Goal: Task Accomplishment & Management: Use online tool/utility

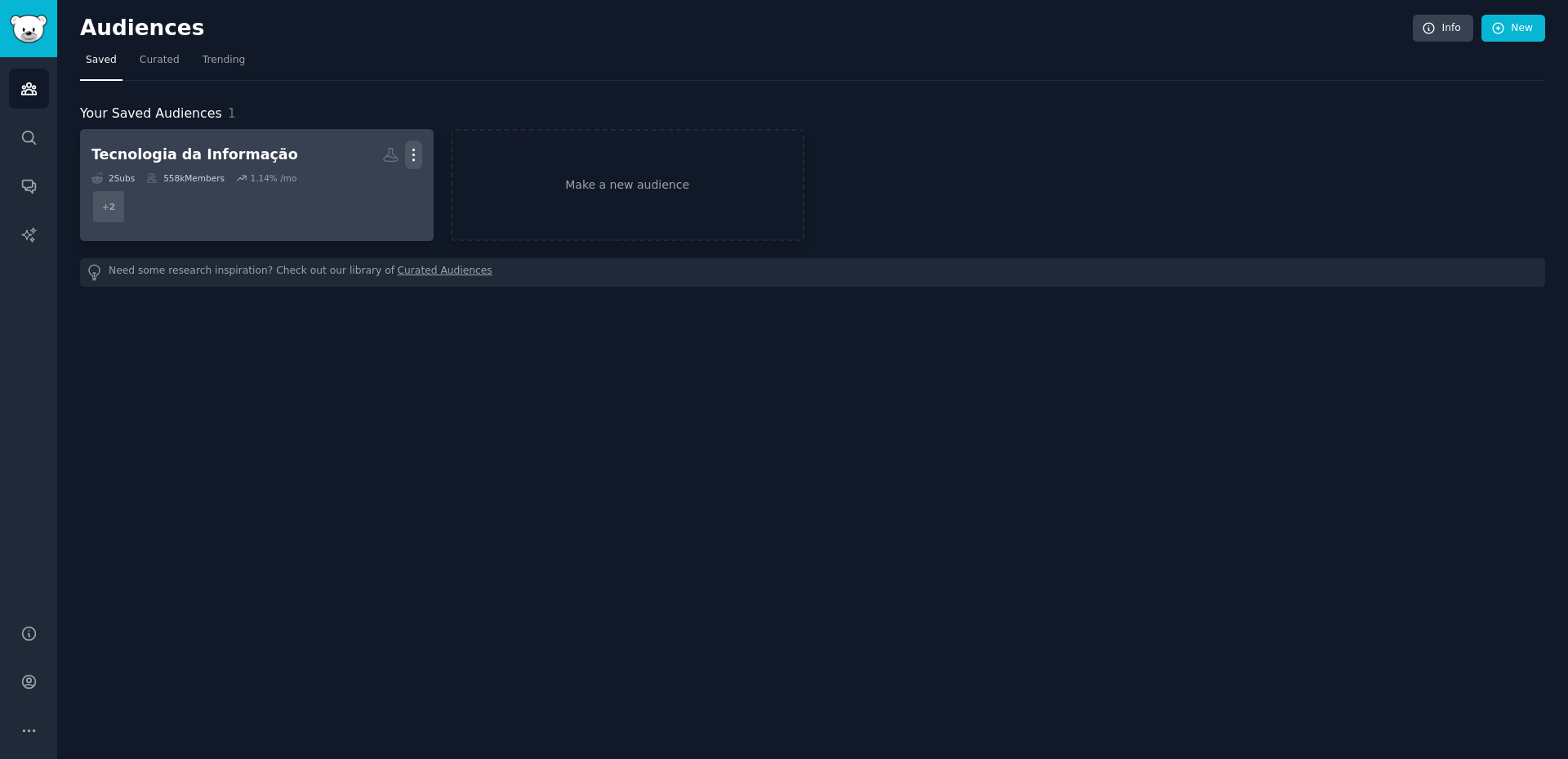
click at [408, 152] on icon "button" at bounding box center [414, 155] width 18 height 18
click at [376, 193] on p "Delete" at bounding box center [369, 189] width 38 height 18
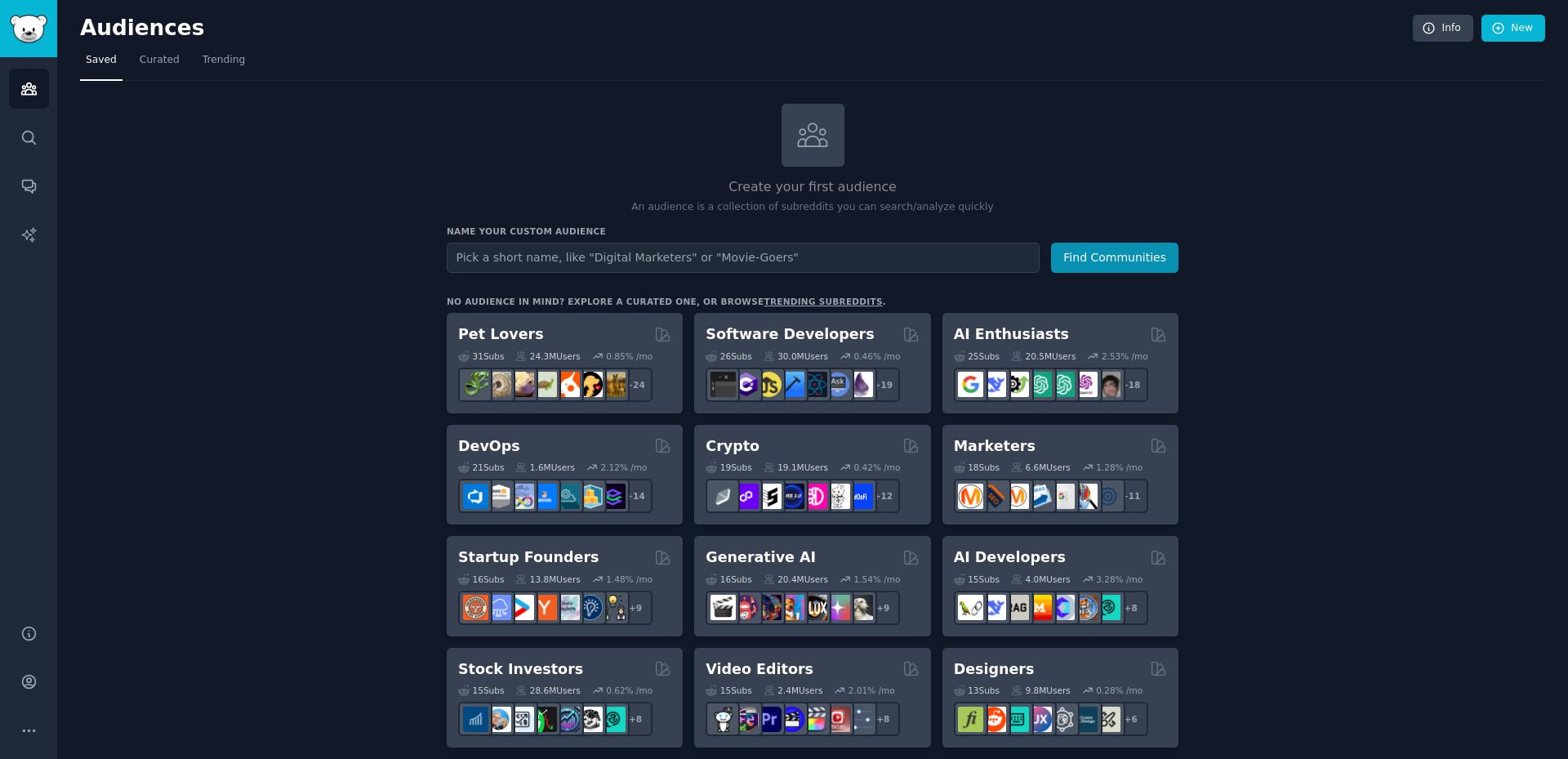
click at [539, 251] on input "text" at bounding box center [743, 257] width 593 height 31
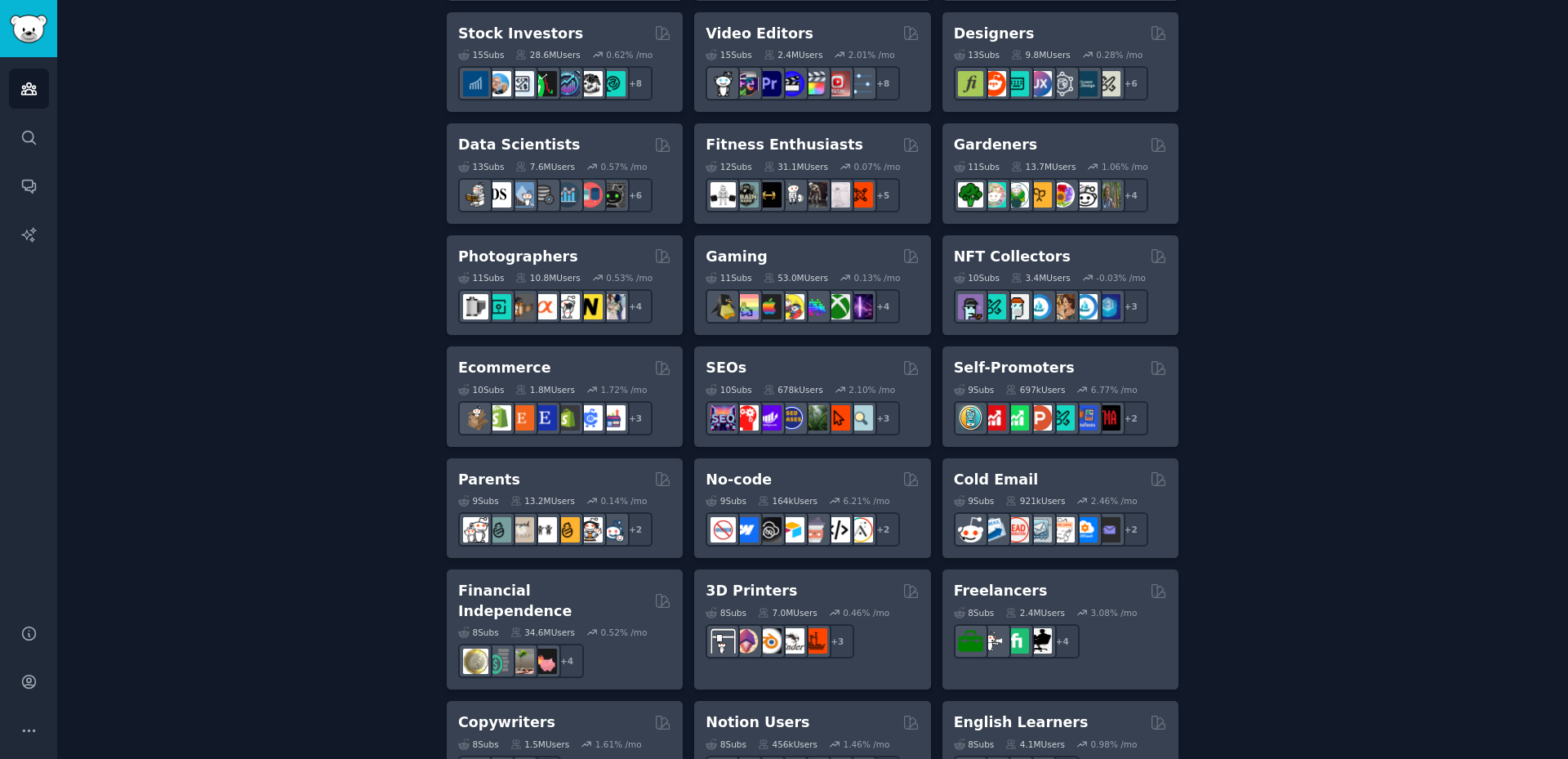
scroll to position [64, 0]
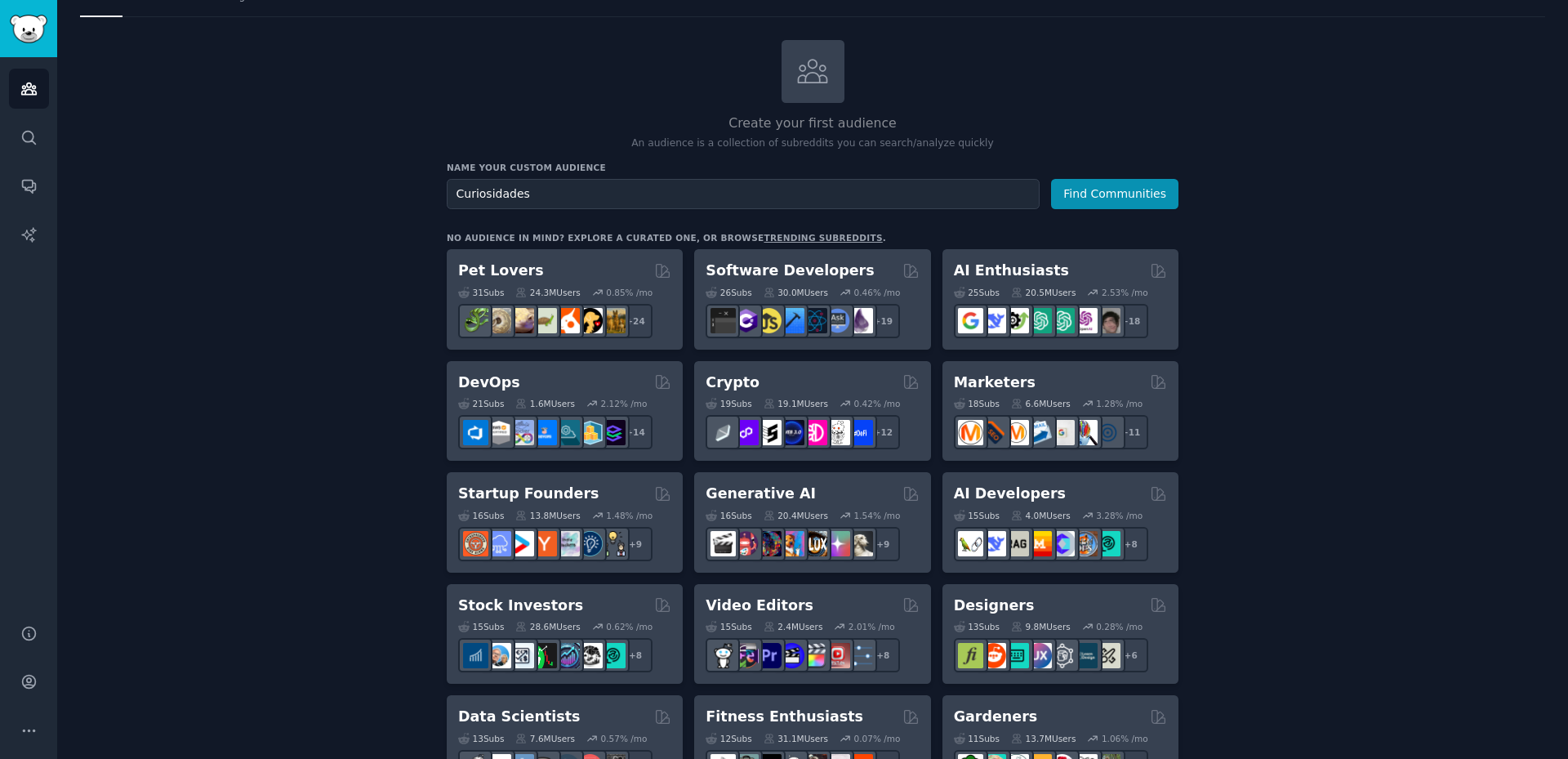
type input "Curiosidades"
click at [1051, 179] on button "Find Communities" at bounding box center [1115, 193] width 128 height 31
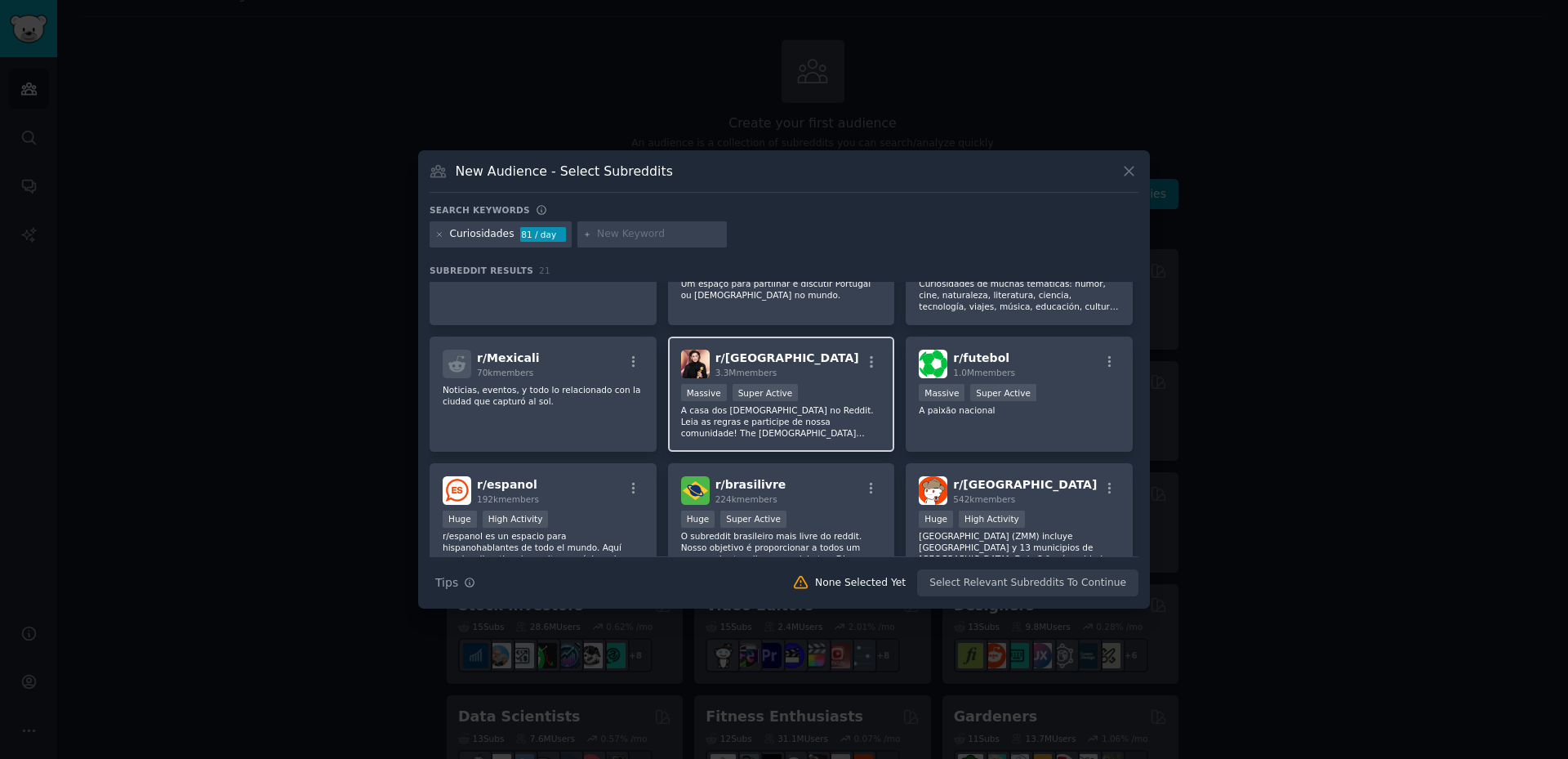
scroll to position [164, 0]
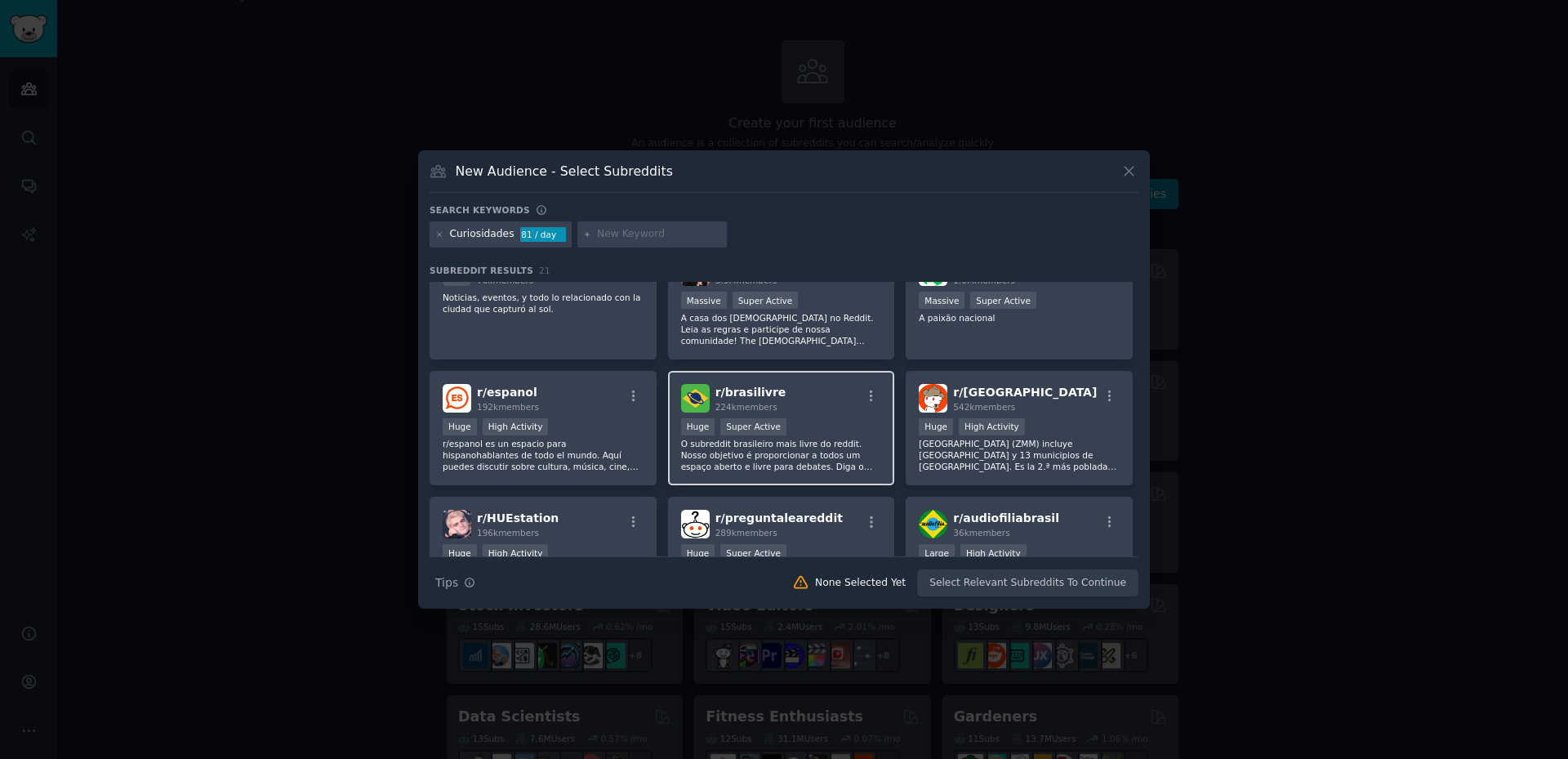
click at [823, 444] on p "O subreddit brasileiro mais livre do reddit. Nosso objetivo é proporcionar a to…" at bounding box center [781, 454] width 201 height 34
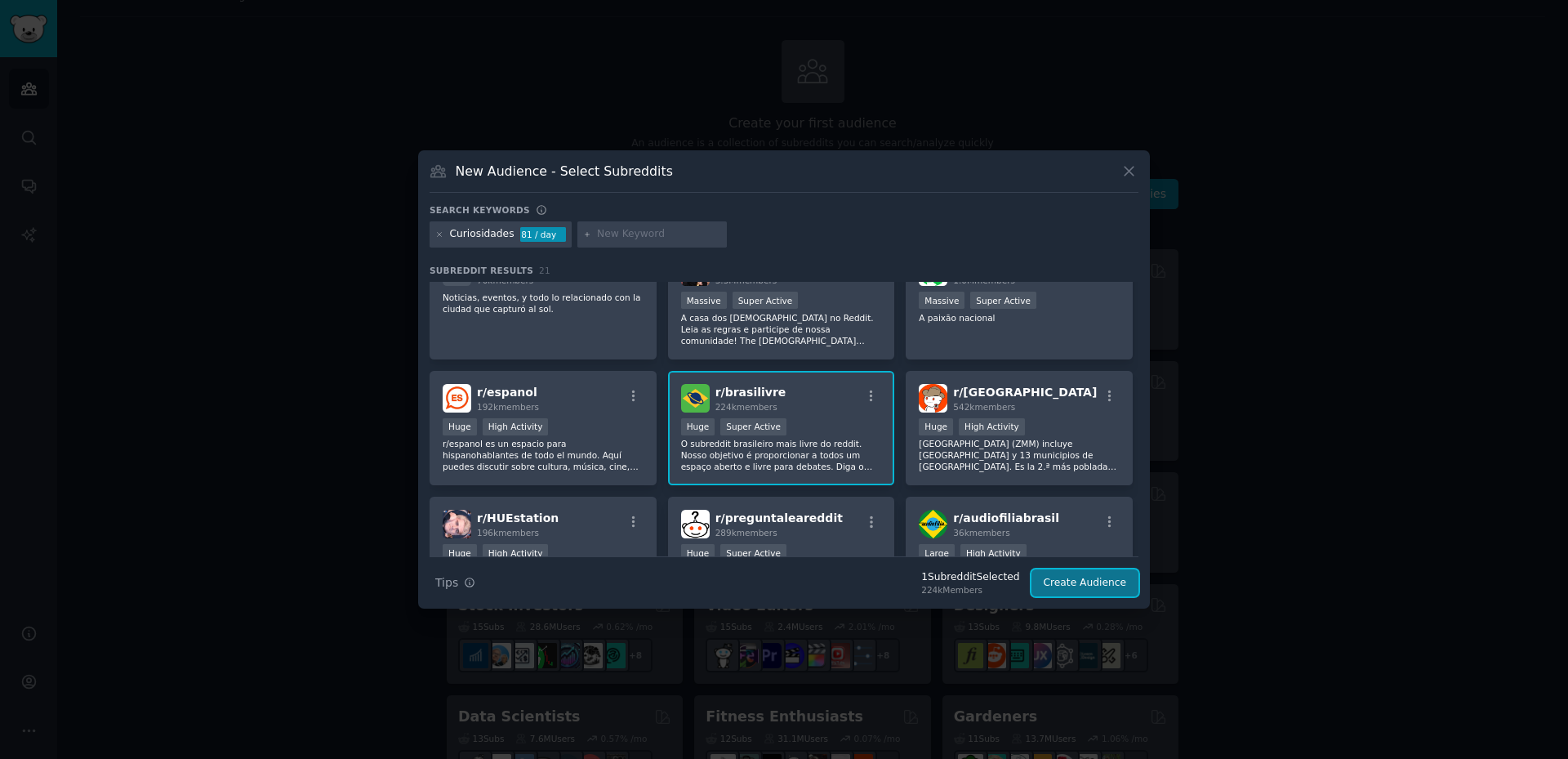
click at [1068, 576] on button "Create Audience" at bounding box center [1085, 583] width 108 height 28
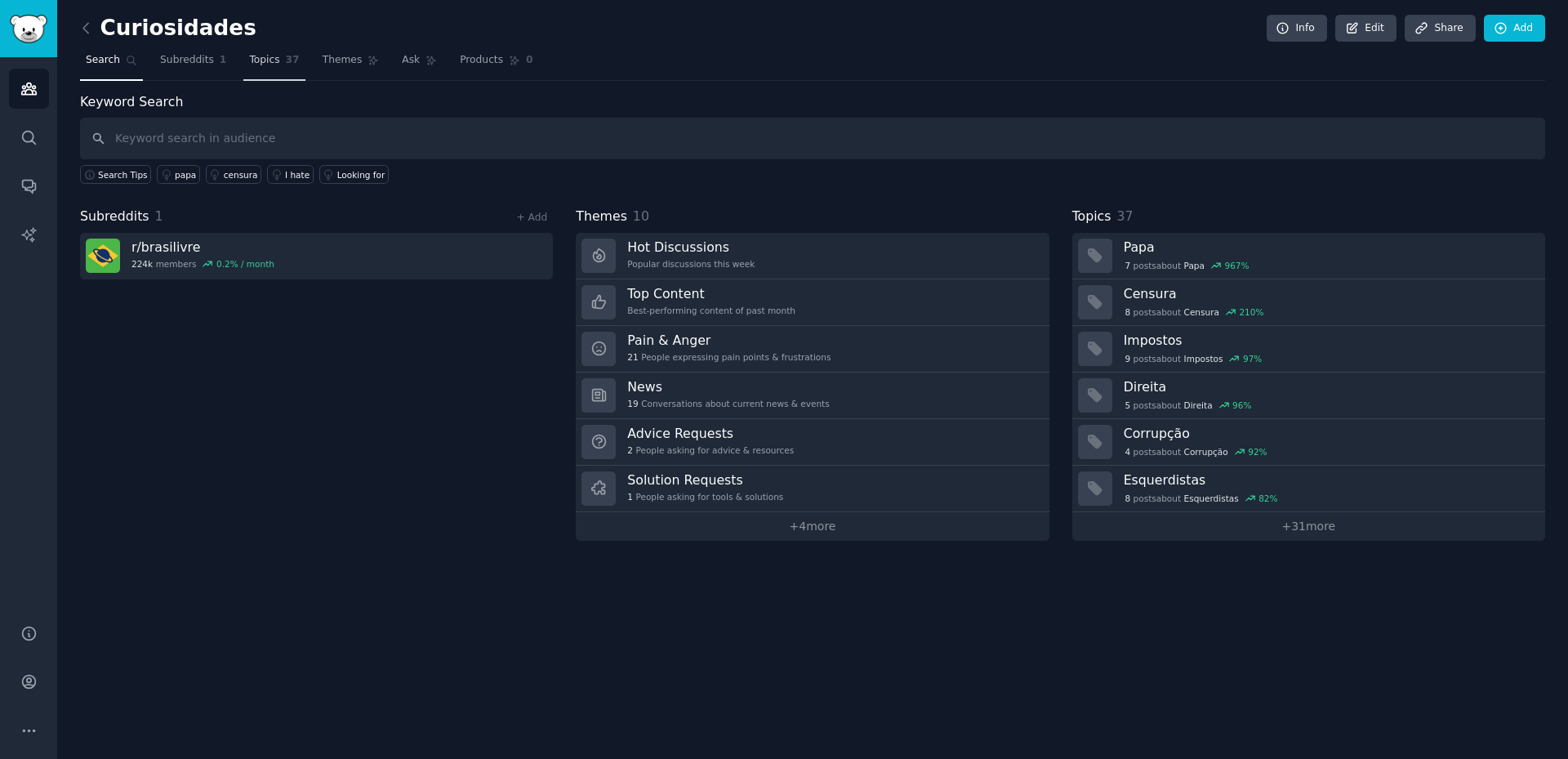
click at [254, 54] on span "Topics" at bounding box center [264, 60] width 31 height 15
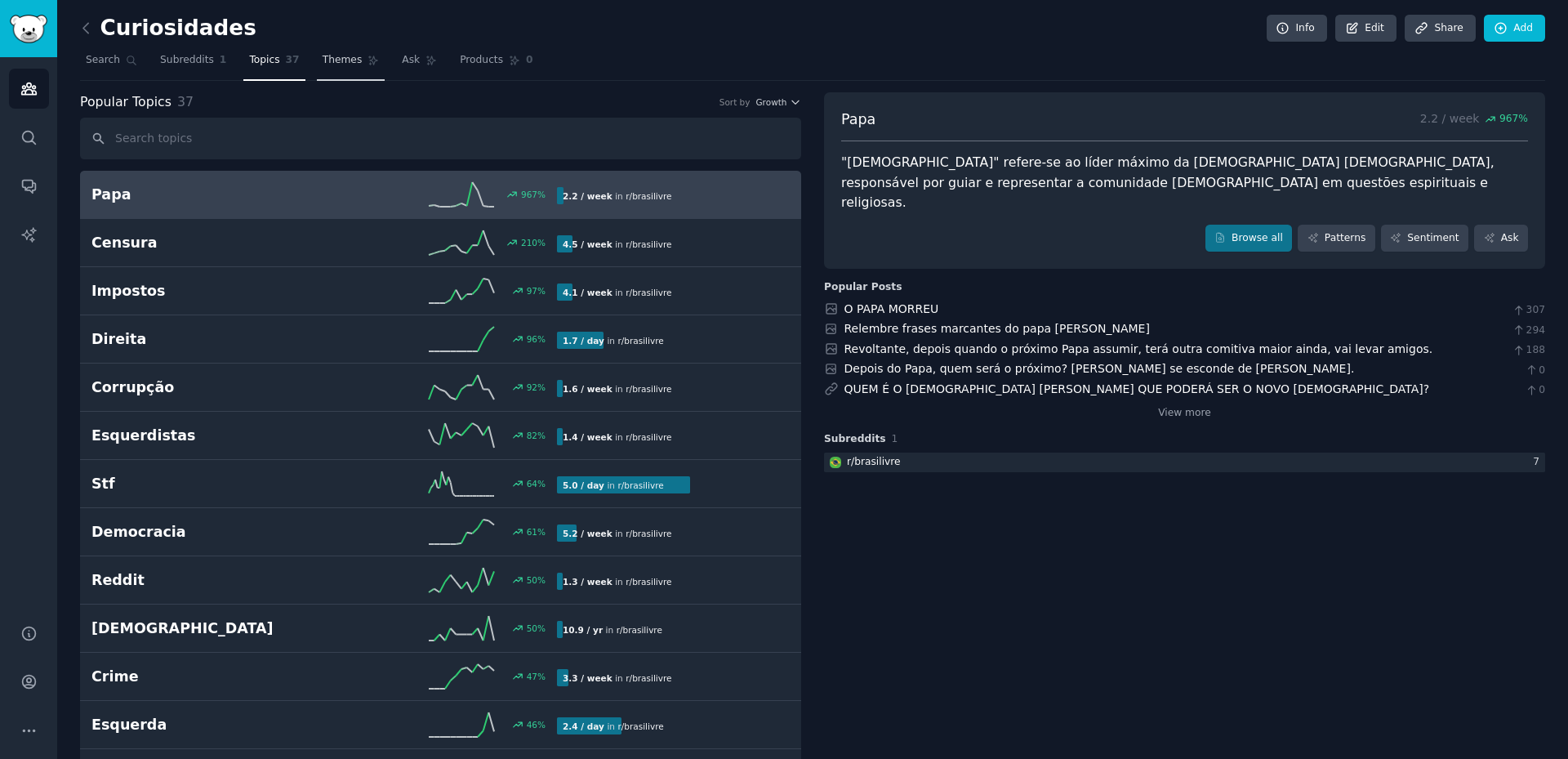
click at [323, 67] on span "Themes" at bounding box center [342, 60] width 40 height 15
